Goal: Task Accomplishment & Management: Manage account settings

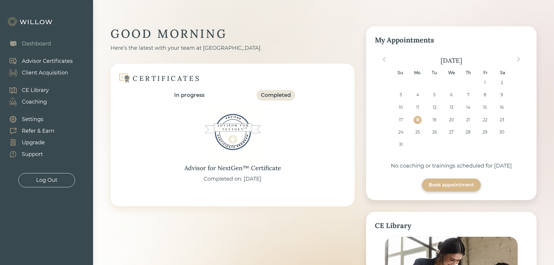
click at [43, 74] on div "Client Acquisition" at bounding box center [45, 73] width 46 height 8
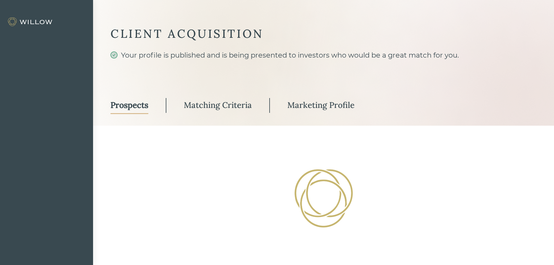
select select "3"
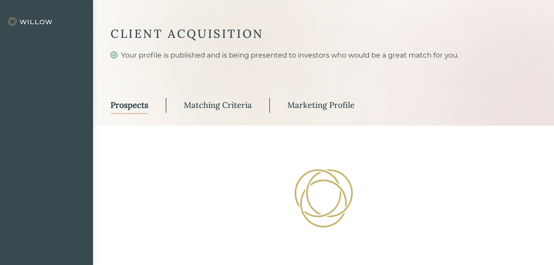
select select "3"
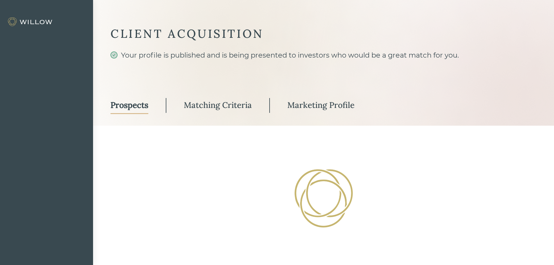
select select "3"
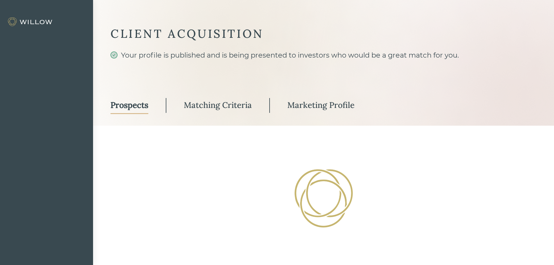
select select "3"
select select "2"
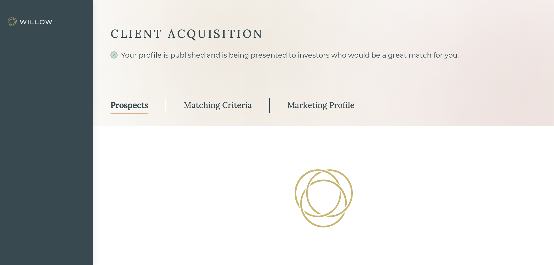
select select "3"
select select "1"
select select "3"
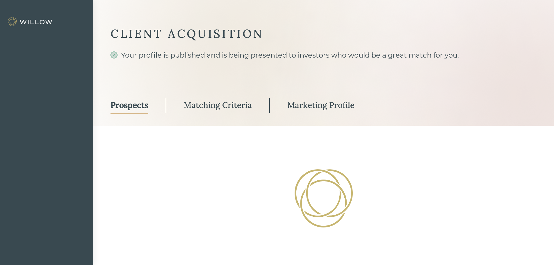
select select "2"
select select "10"
select select "1"
select select "2"
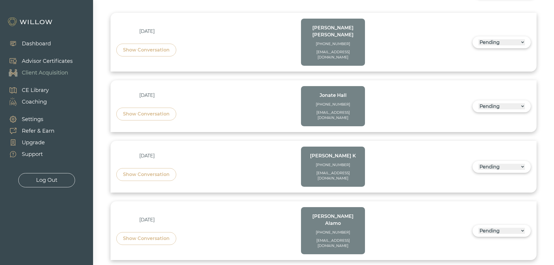
scroll to position [204, 0]
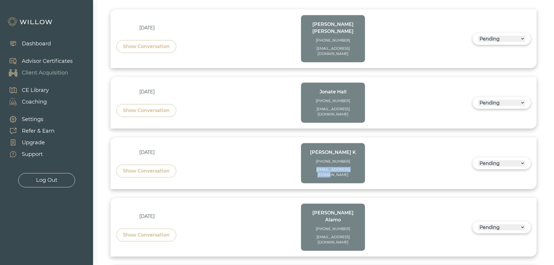
drag, startPoint x: 358, startPoint y: 158, endPoint x: 314, endPoint y: 158, distance: 43.9
click at [314, 167] on div "[EMAIL_ADDRESS][DOMAIN_NAME]" at bounding box center [333, 172] width 52 height 10
copy div "[EMAIL_ADDRESS][DOMAIN_NAME]"
